Goal: Information Seeking & Learning: Learn about a topic

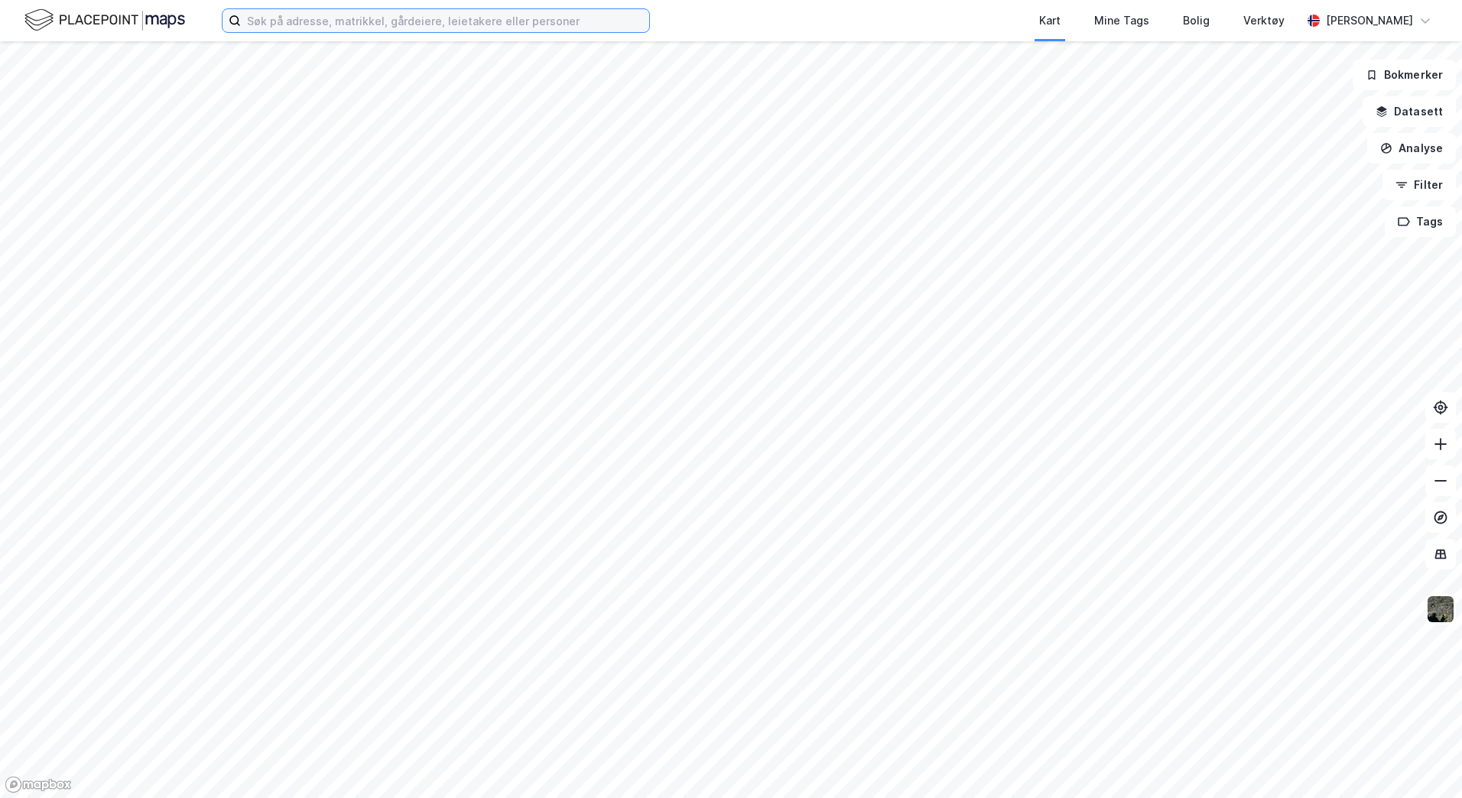
click at [428, 22] on input at bounding box center [445, 20] width 408 height 23
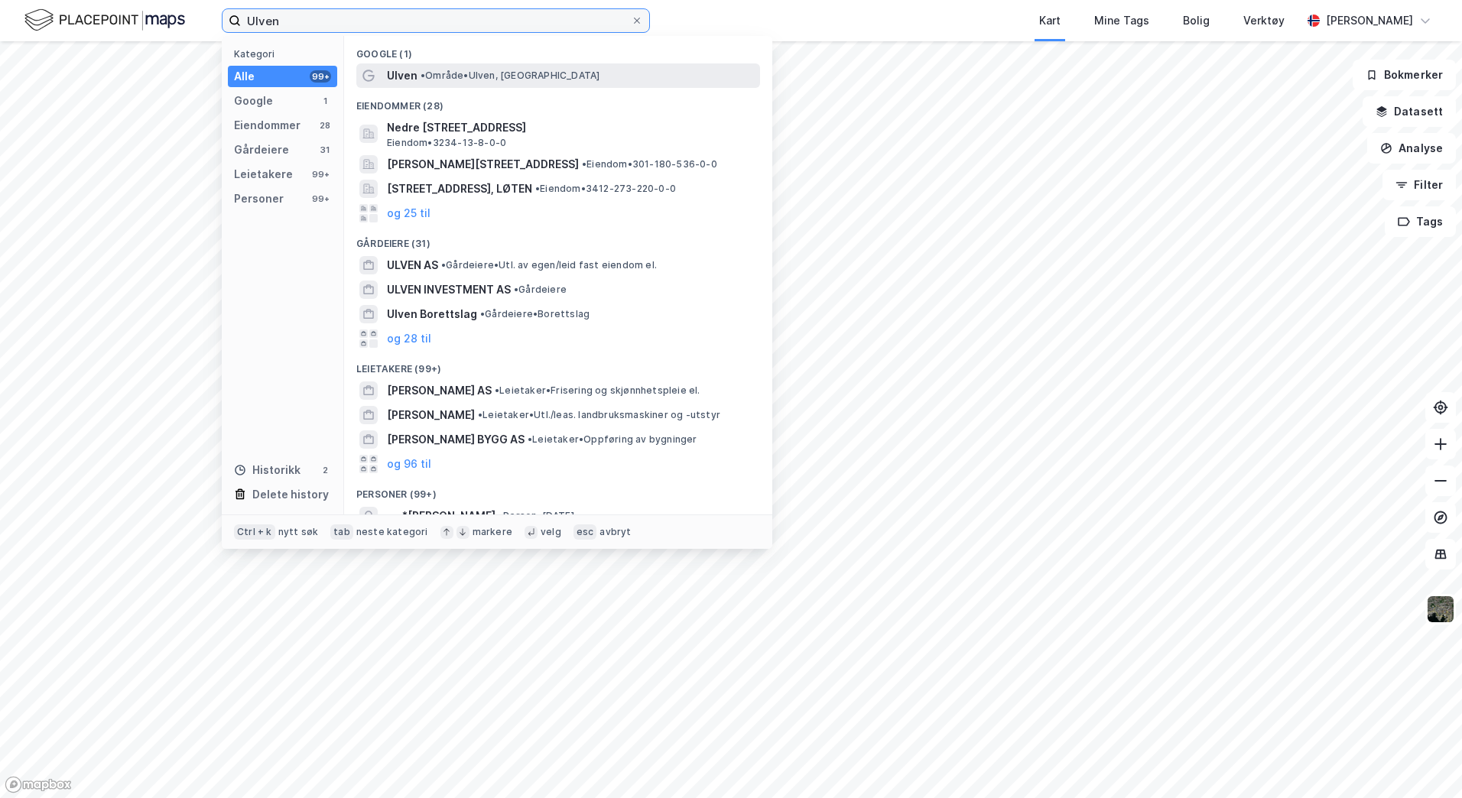
type input "Ulven"
click at [483, 71] on span "• Område • [GEOGRAPHIC_DATA], [GEOGRAPHIC_DATA]" at bounding box center [510, 76] width 179 height 12
